Goal: Task Accomplishment & Management: Complete application form

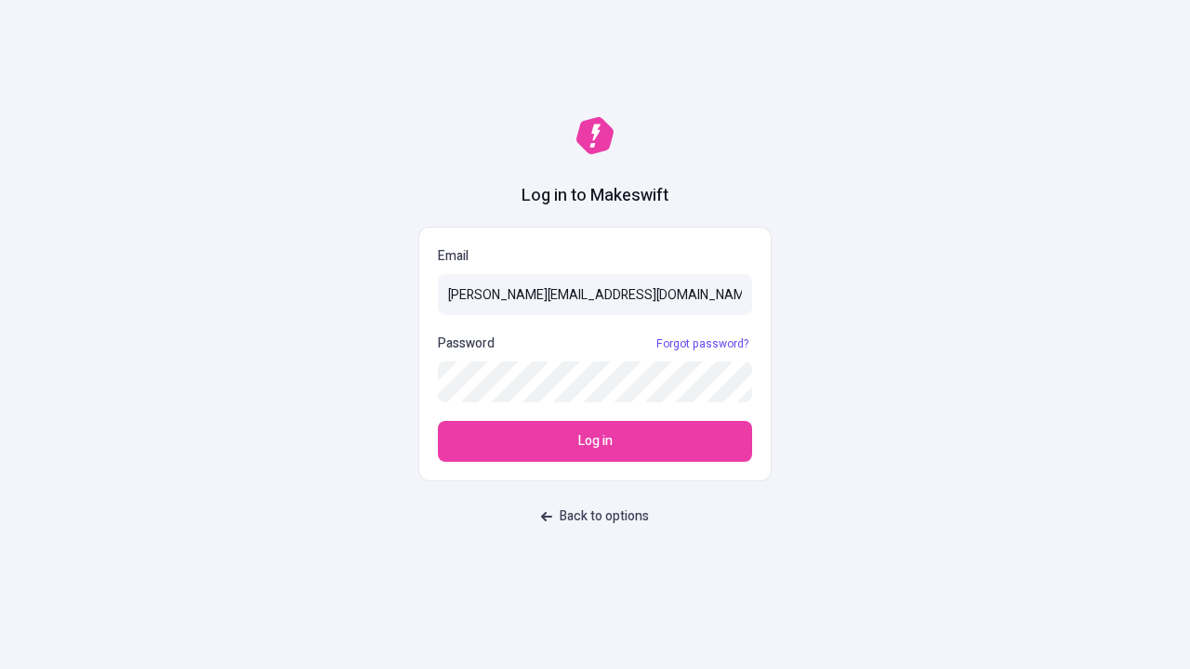
type input "[PERSON_NAME][EMAIL_ADDRESS][DOMAIN_NAME]"
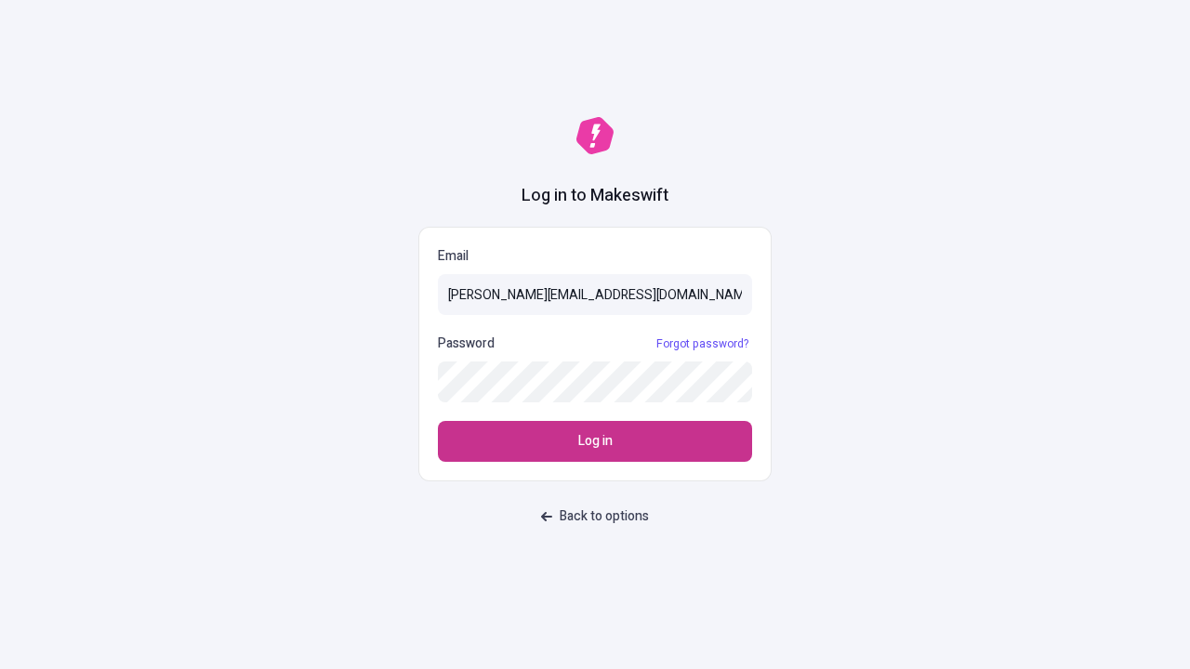
click at [595, 442] on span "Log in" at bounding box center [595, 441] width 34 height 20
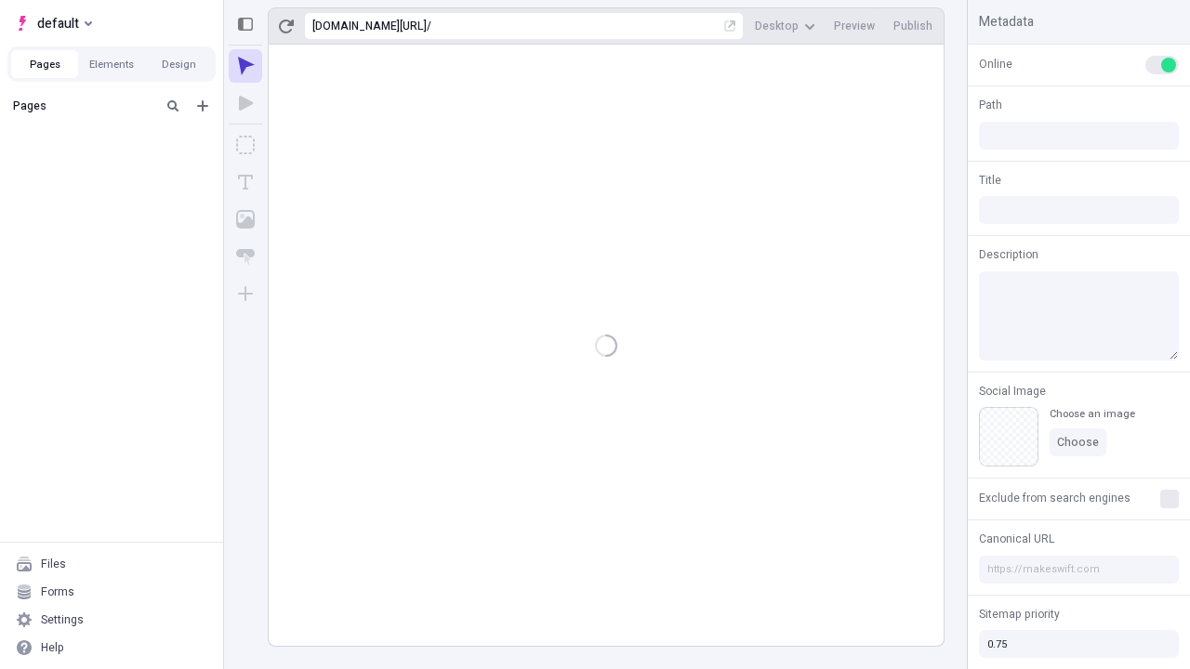
type input "/deep-link-patruus"
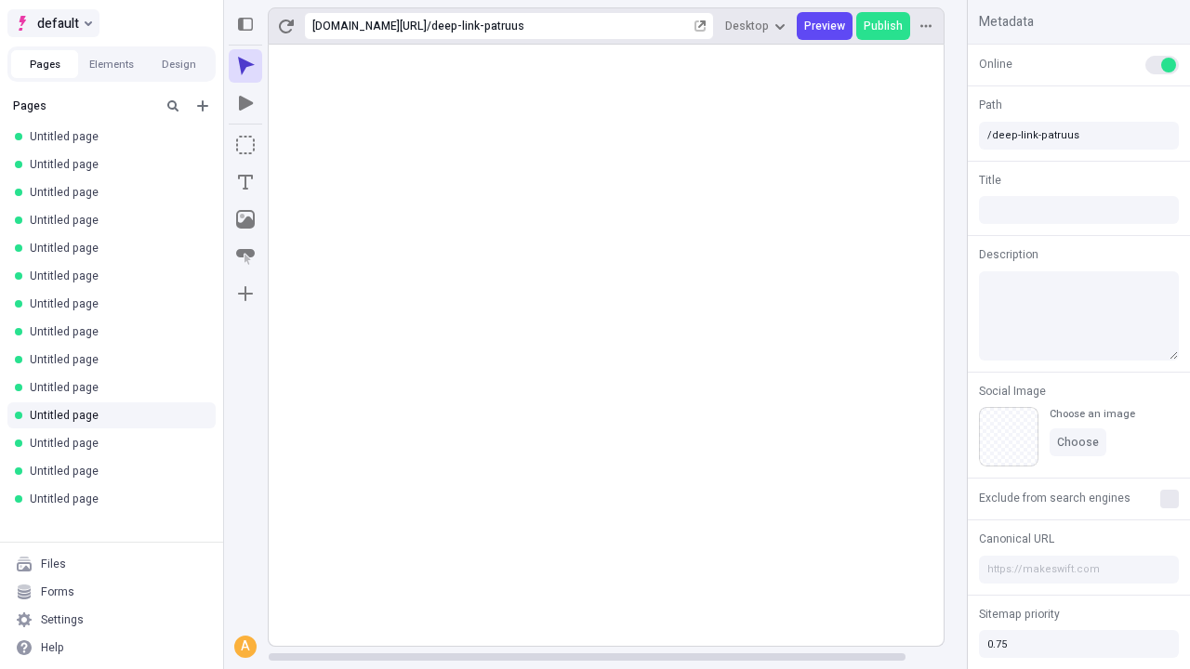
click at [52, 23] on span "default" at bounding box center [58, 23] width 42 height 22
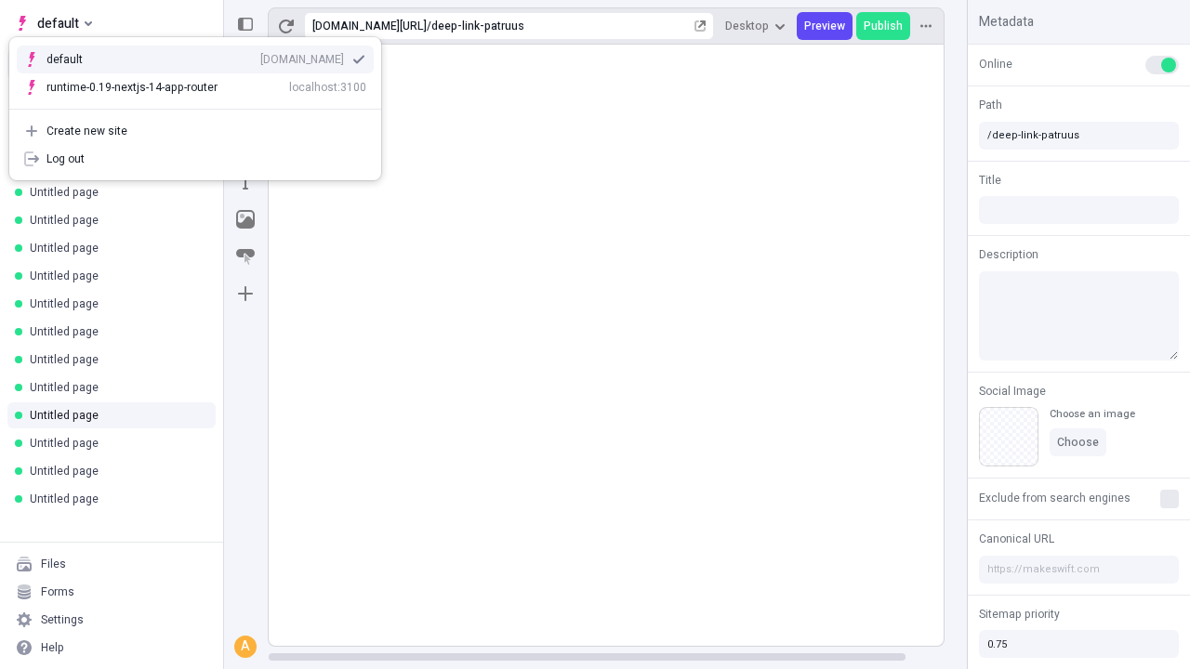
click at [260, 56] on div "qee9k4dy7d.staging.makeswift.site" at bounding box center [302, 59] width 84 height 15
click at [203, 106] on icon "Add new" at bounding box center [202, 105] width 11 height 11
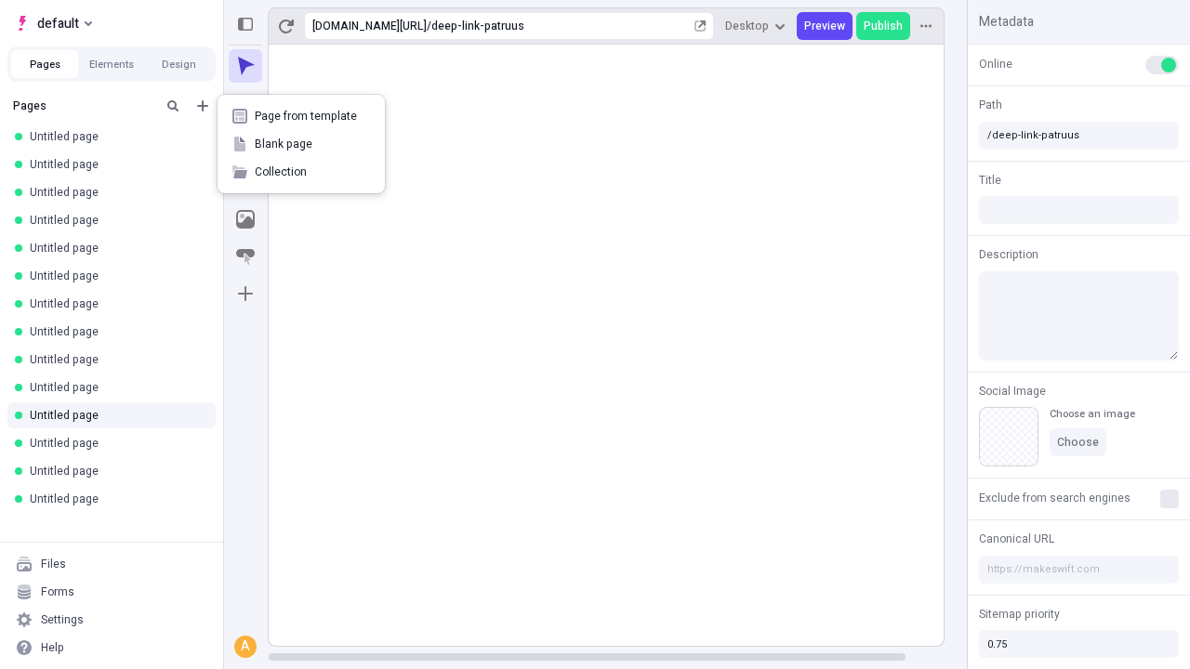
click at [301, 144] on span "Blank page" at bounding box center [312, 144] width 115 height 15
type input "/deep-link-beatae"
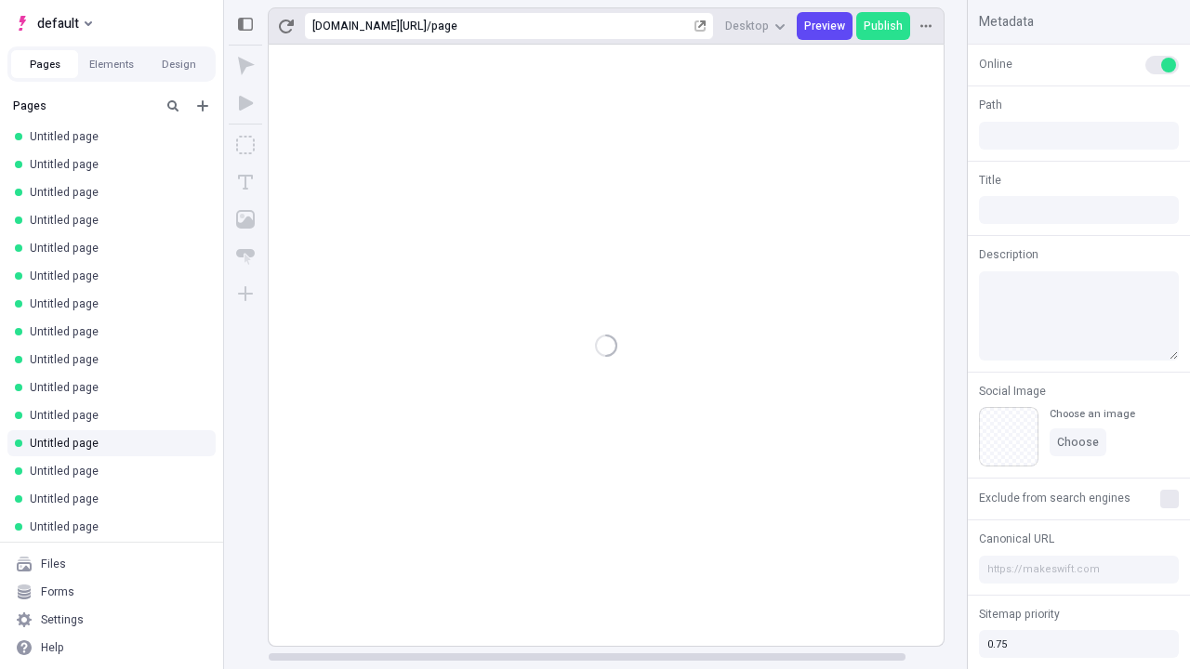
type input "/page"
